Goal: Register for event/course

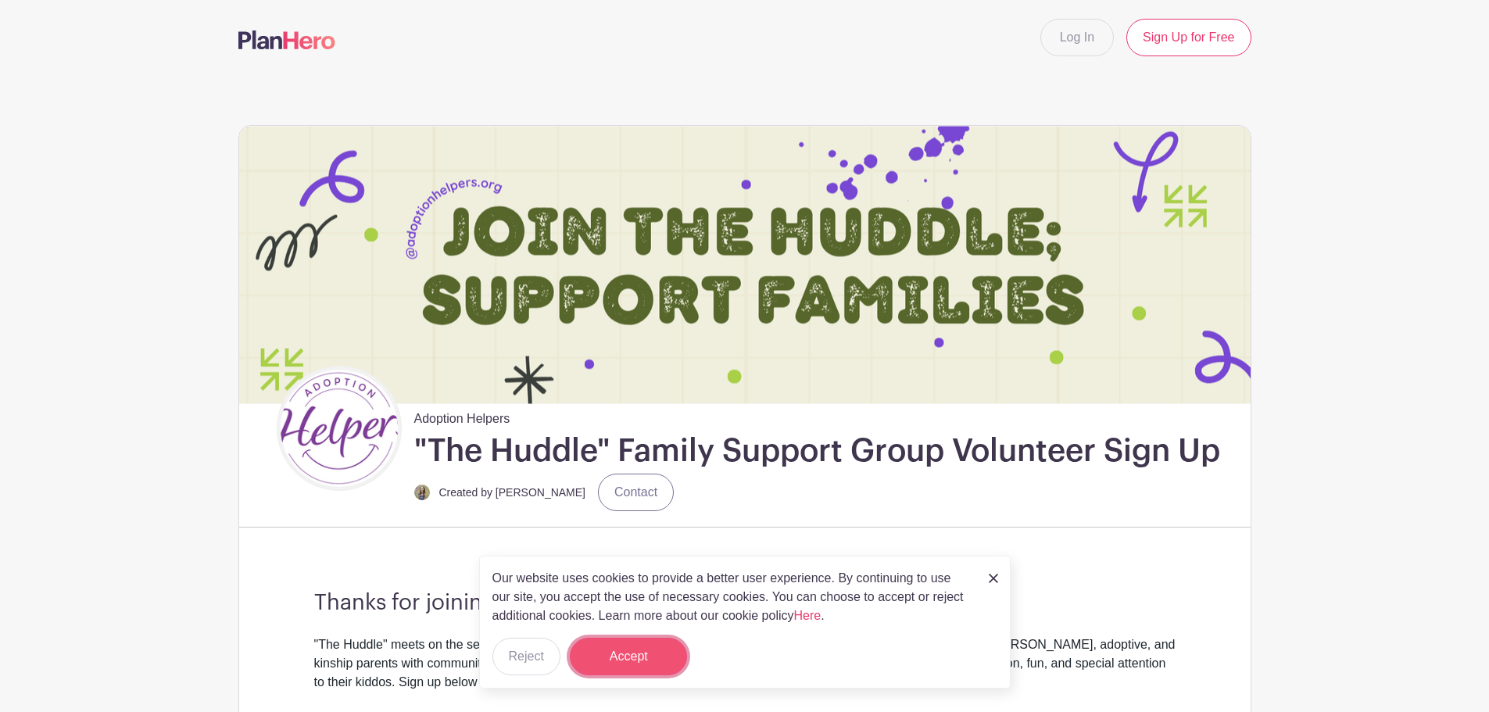
drag, startPoint x: 0, startPoint y: 0, endPoint x: 605, endPoint y: 668, distance: 901.2
click at [605, 668] on button "Accept" at bounding box center [628, 657] width 117 height 38
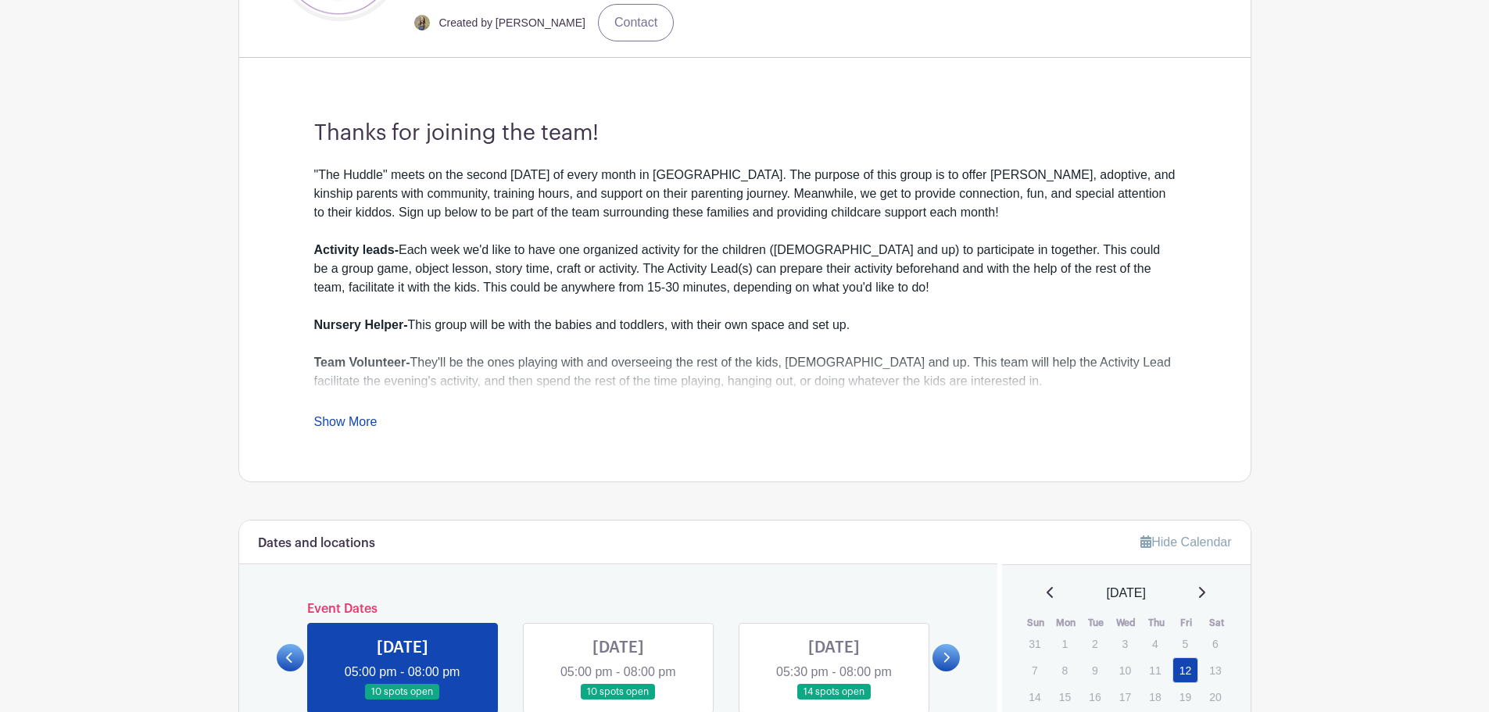
scroll to position [703, 0]
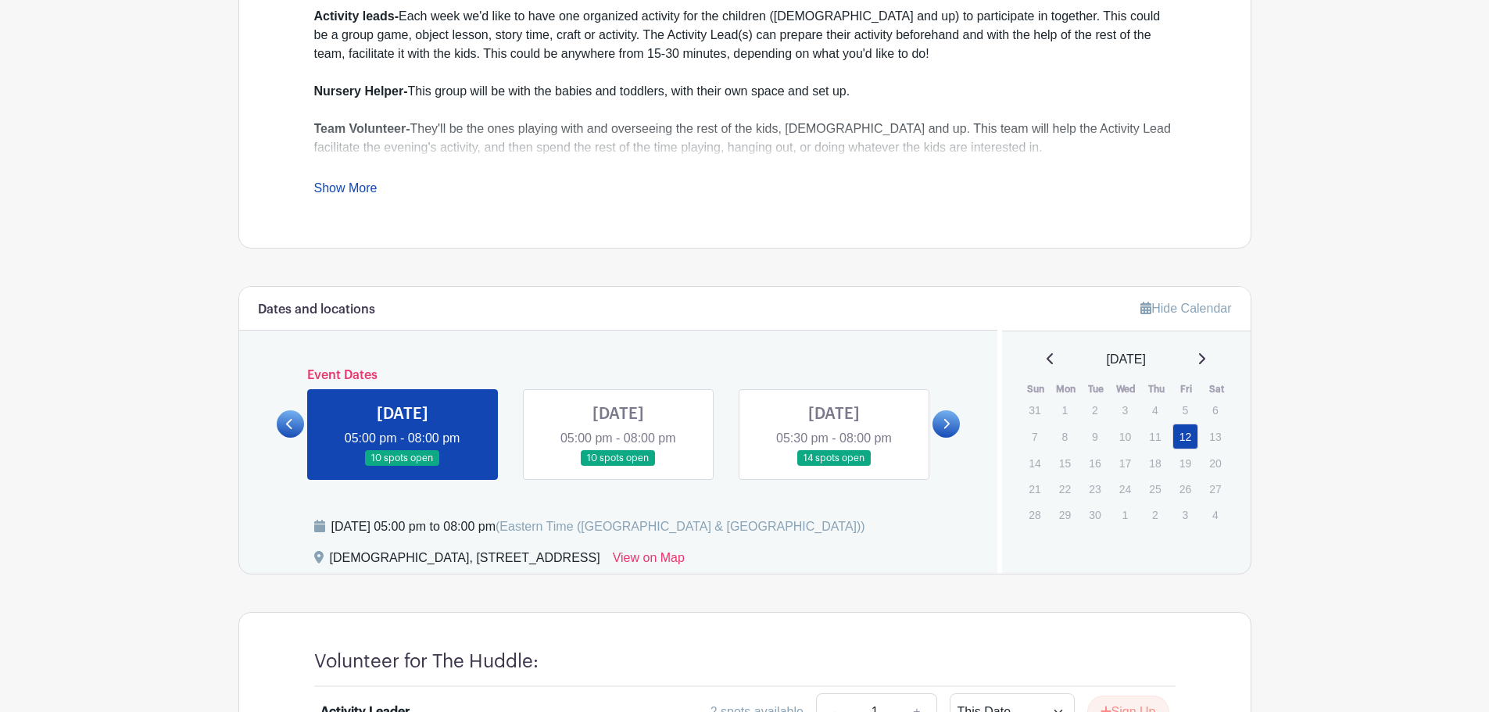
click at [946, 418] on icon at bounding box center [945, 424] width 7 height 12
click at [618, 467] on link at bounding box center [618, 467] width 0 height 0
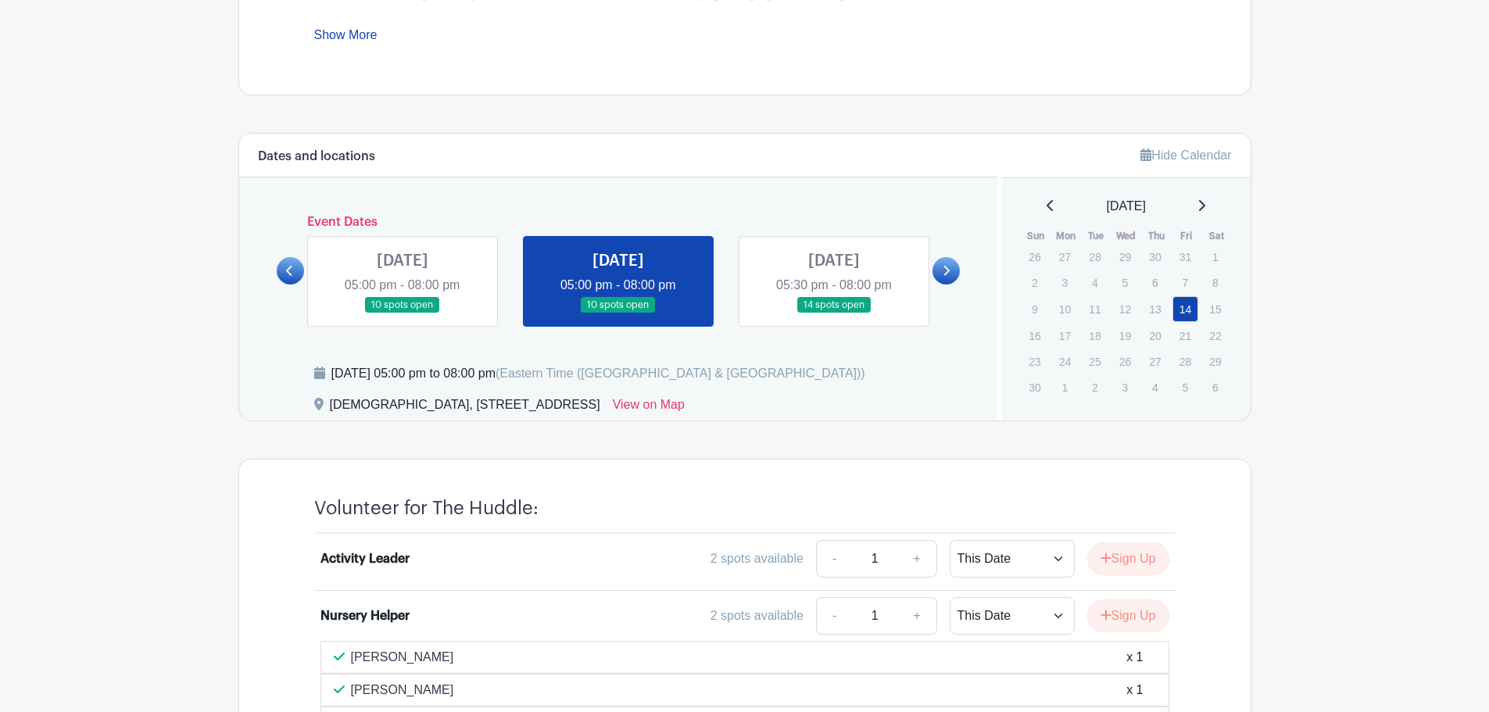
scroll to position [860, 0]
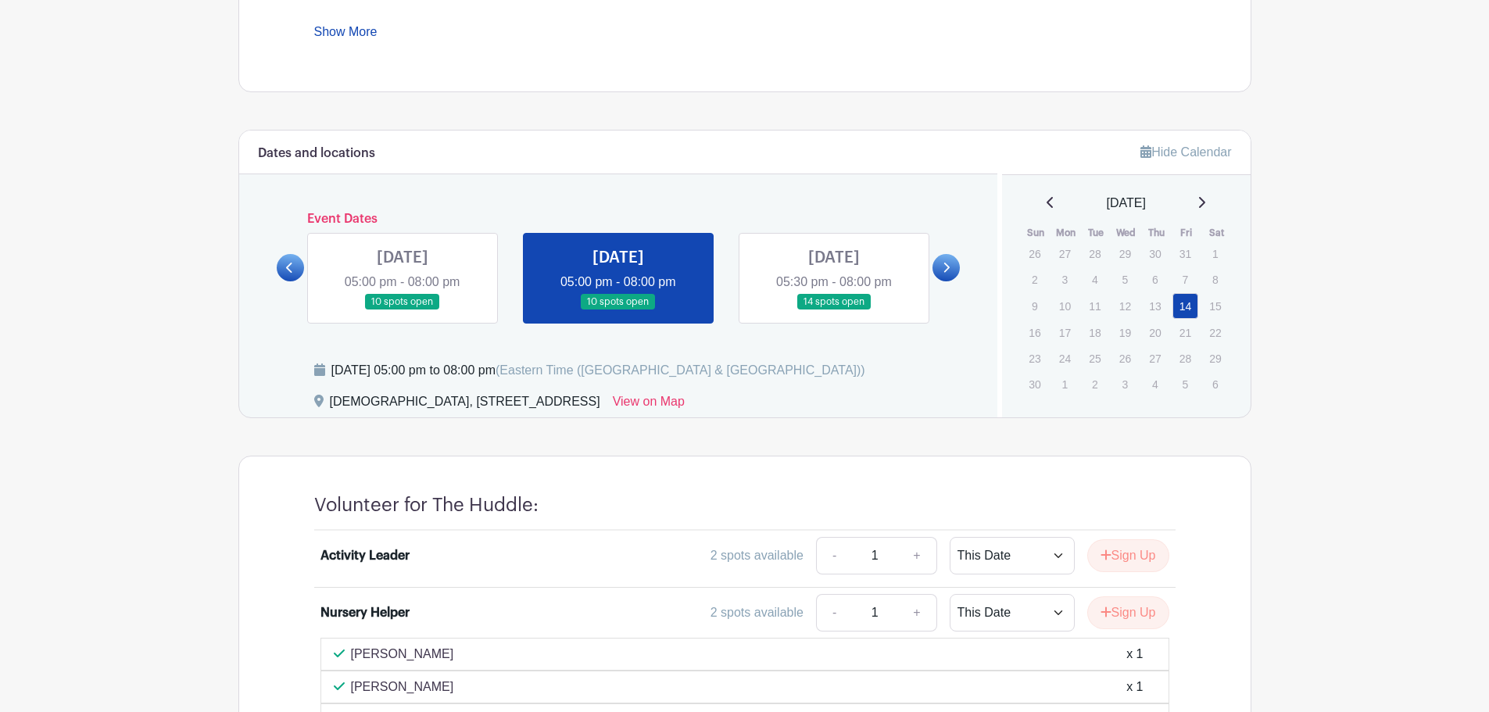
click at [402, 310] on link at bounding box center [402, 310] width 0 height 0
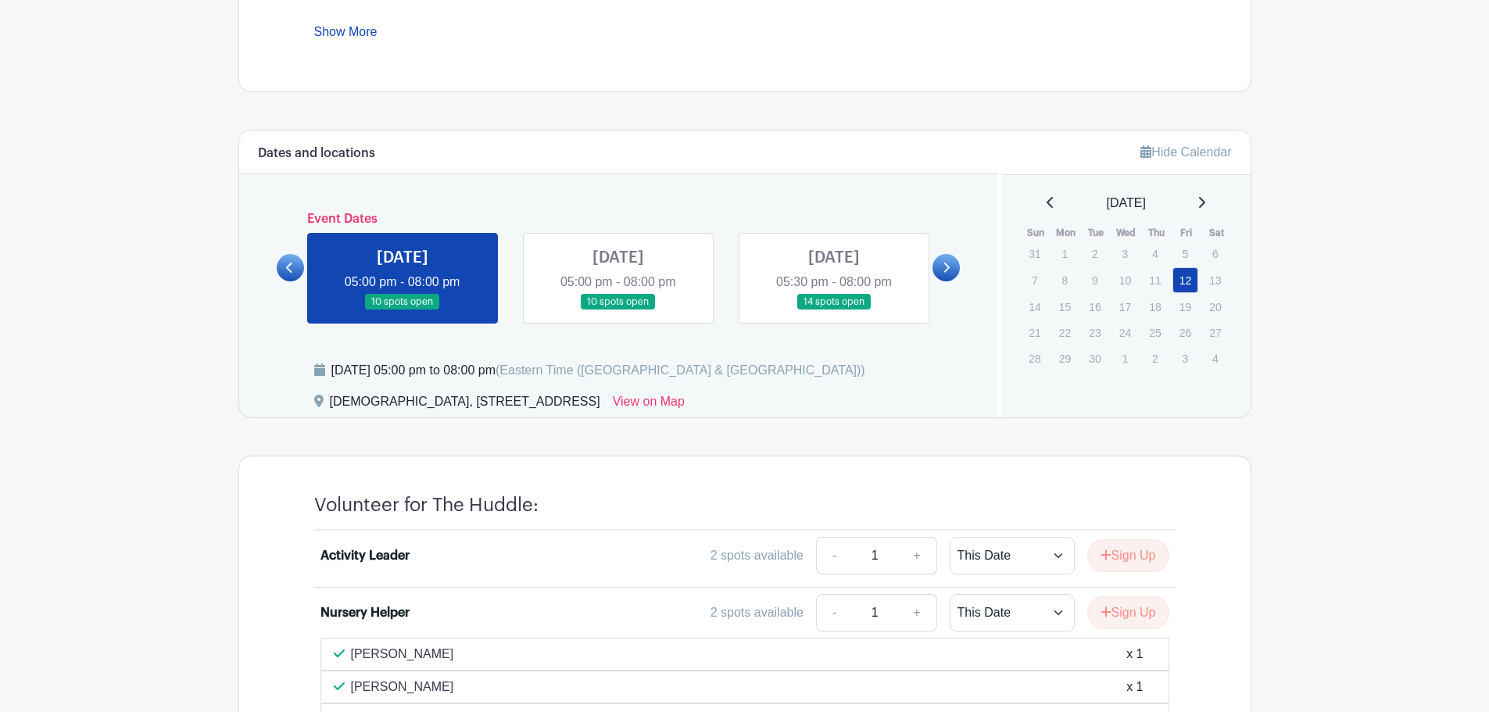
click at [834, 310] on link at bounding box center [834, 310] width 0 height 0
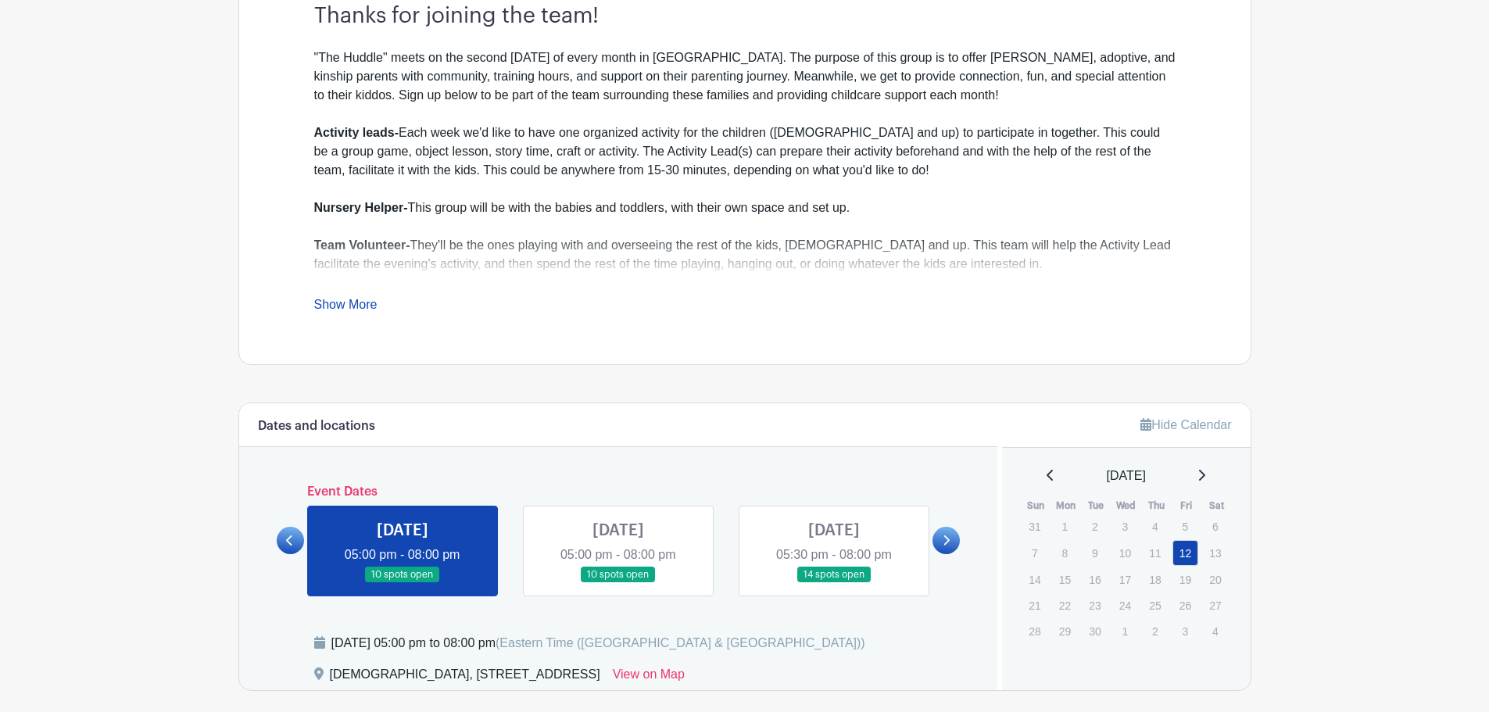
scroll to position [625, 0]
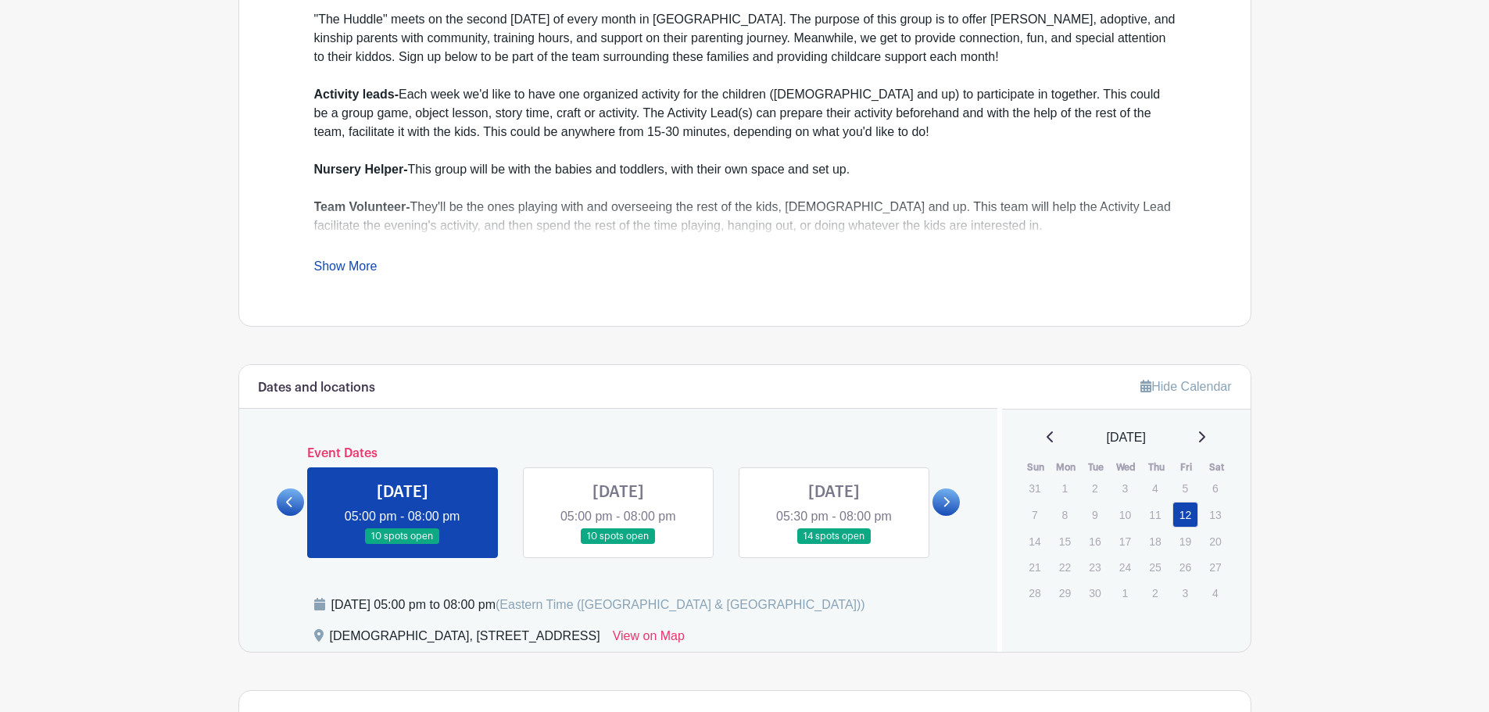
click at [618, 545] on link at bounding box center [618, 545] width 0 height 0
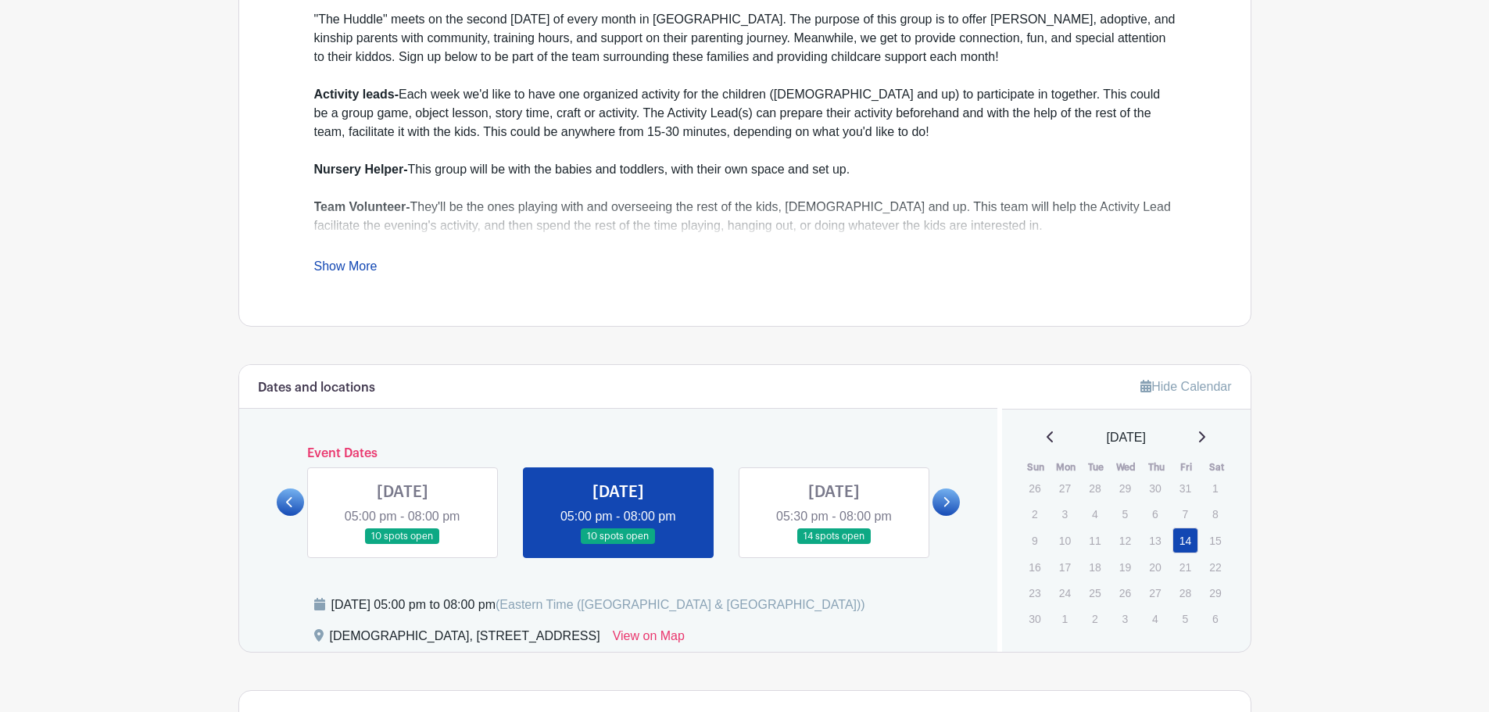
click at [834, 545] on link at bounding box center [834, 545] width 0 height 0
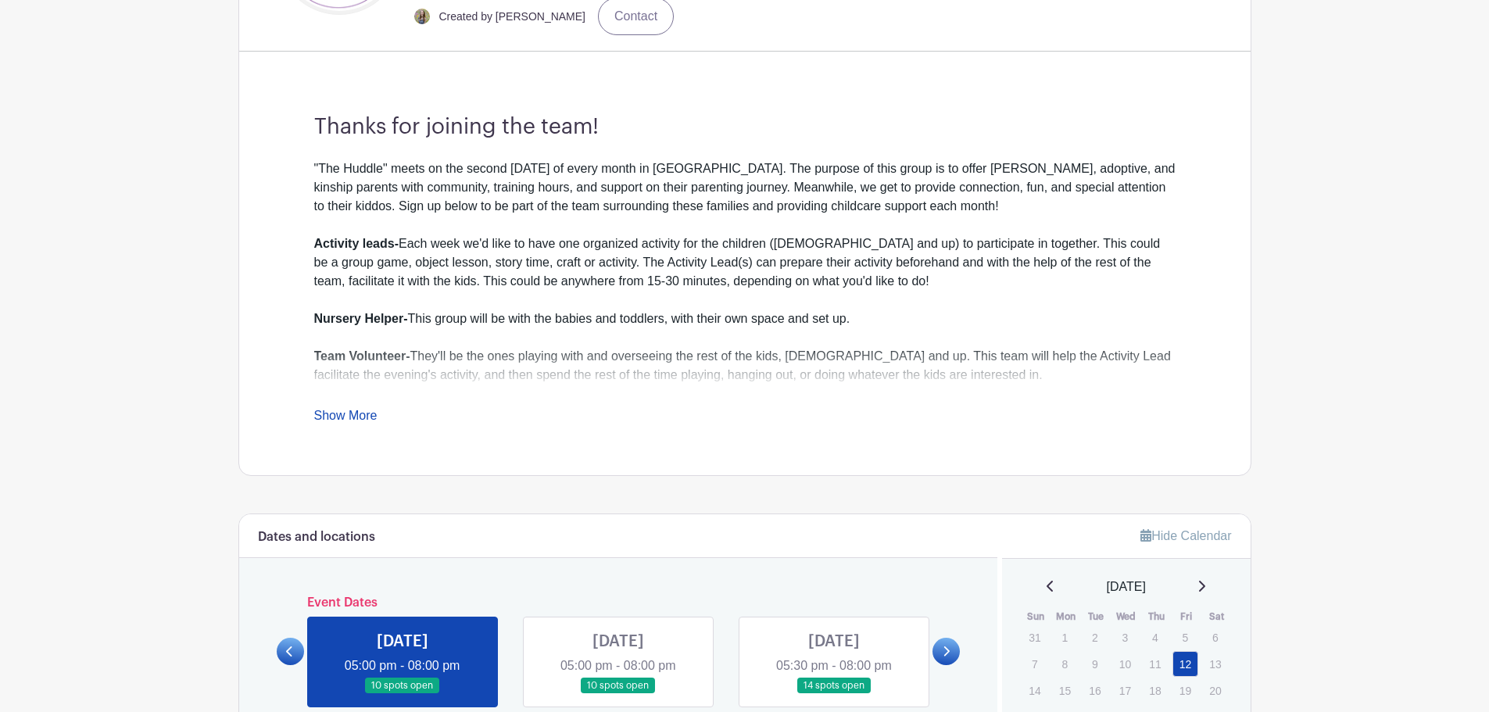
scroll to position [156, 0]
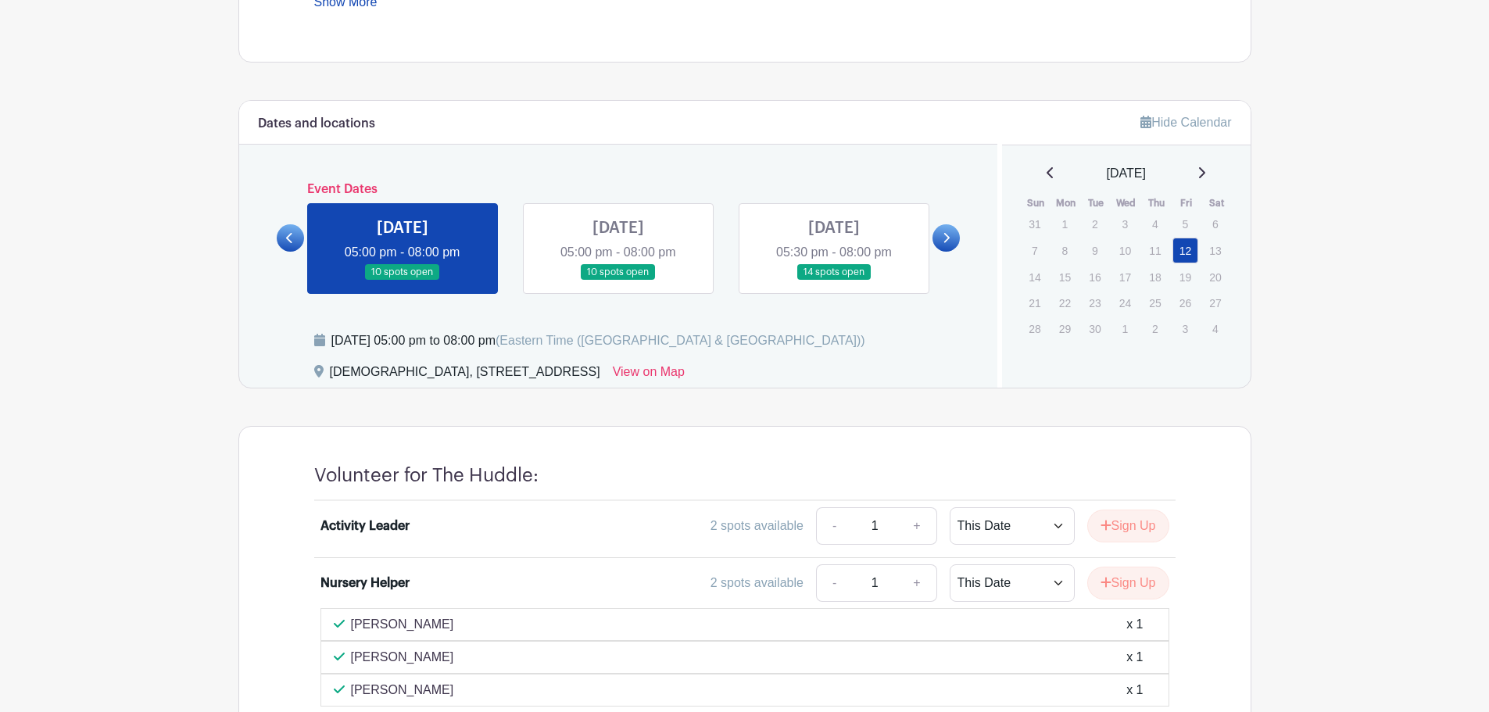
scroll to position [938, 0]
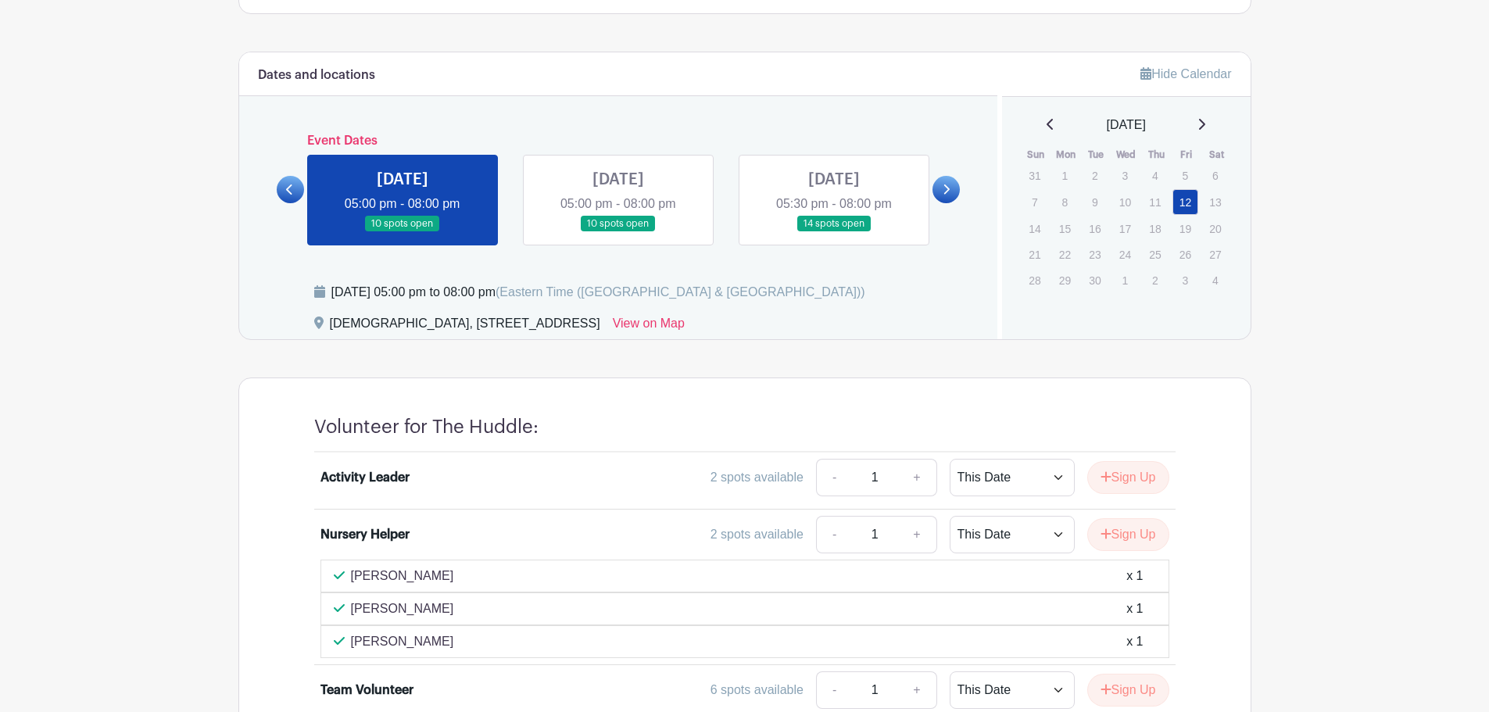
click at [949, 194] on icon at bounding box center [945, 190] width 7 height 12
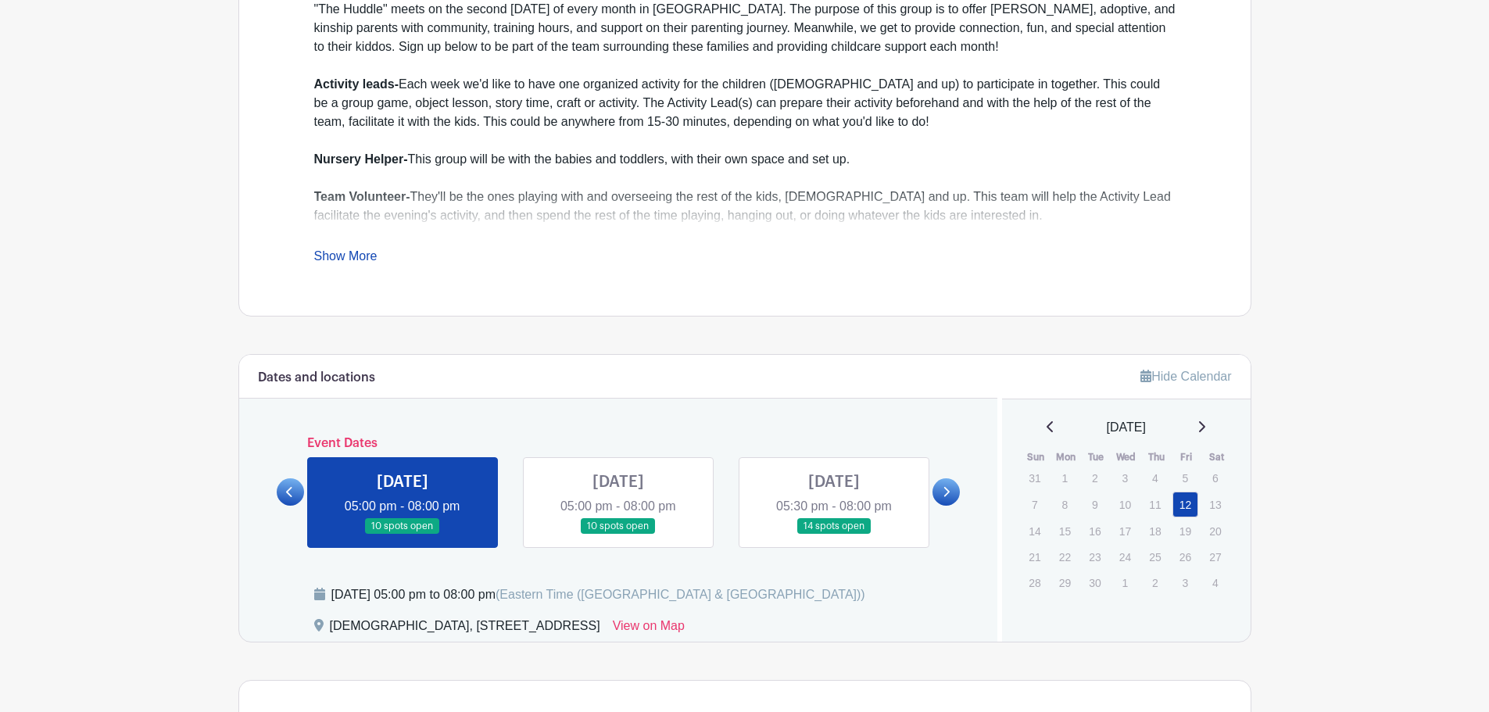
scroll to position [625, 0]
